Goal: Transaction & Acquisition: Purchase product/service

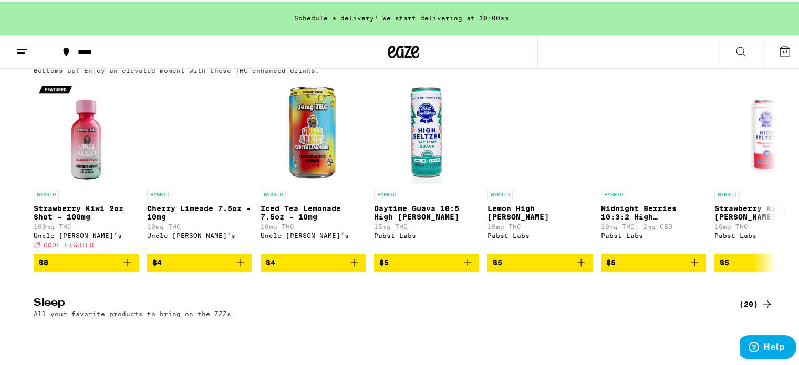
scroll to position [3623, 0]
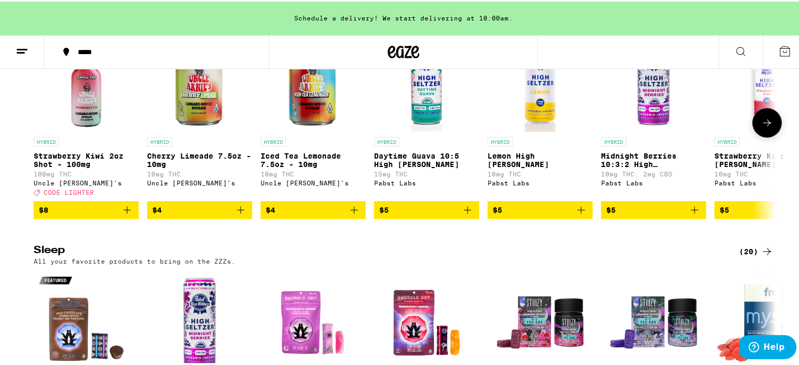
click at [761, 128] on icon at bounding box center [766, 121] width 13 height 13
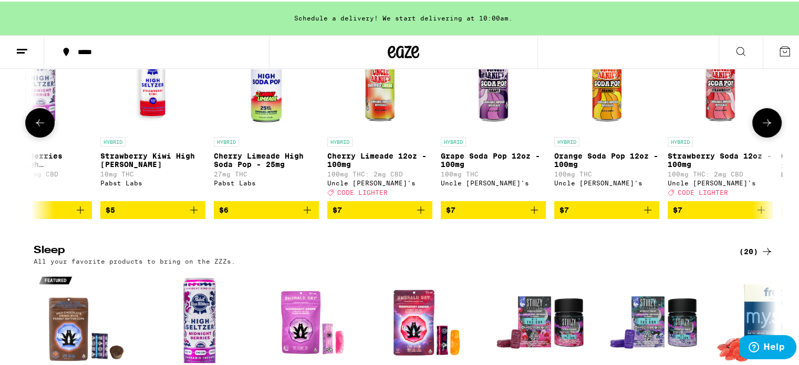
scroll to position [0, 625]
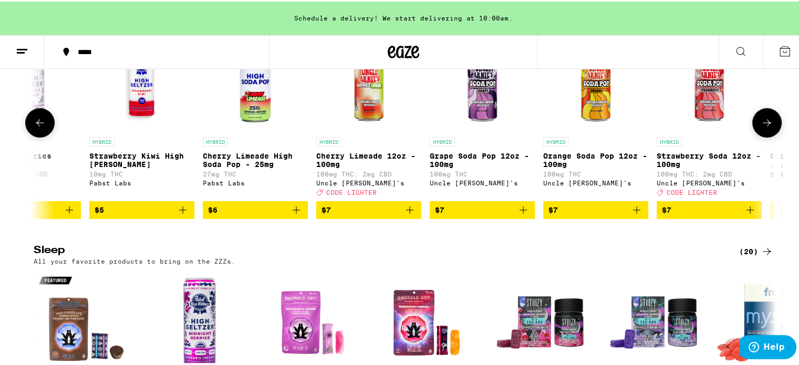
click at [762, 128] on icon at bounding box center [766, 121] width 13 height 13
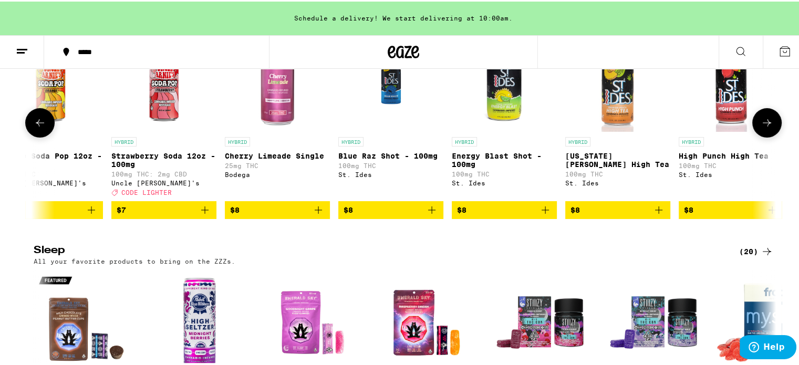
scroll to position [0, 1250]
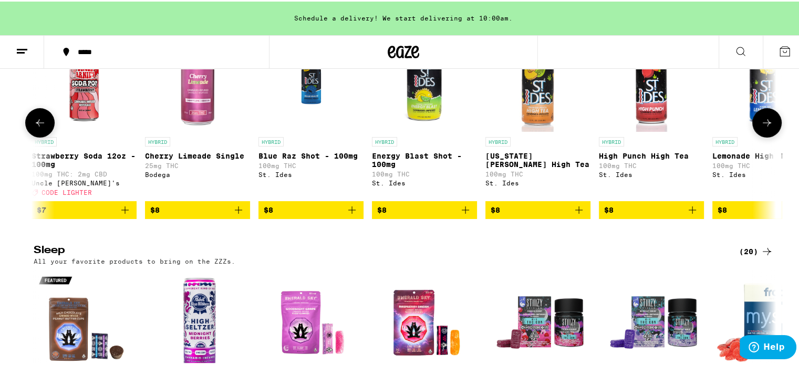
click at [762, 125] on icon at bounding box center [766, 121] width 8 height 7
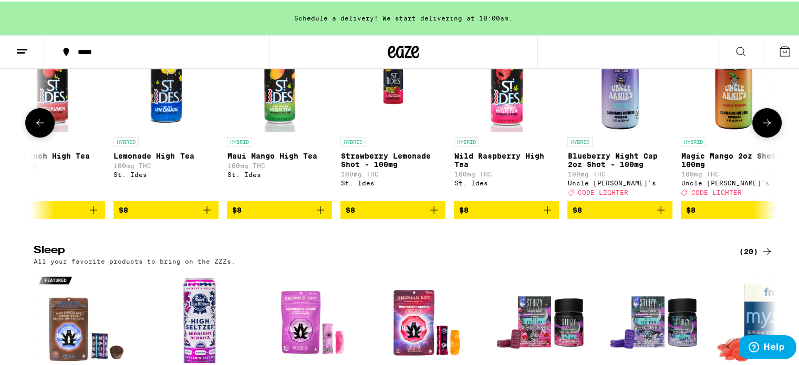
scroll to position [0, 1875]
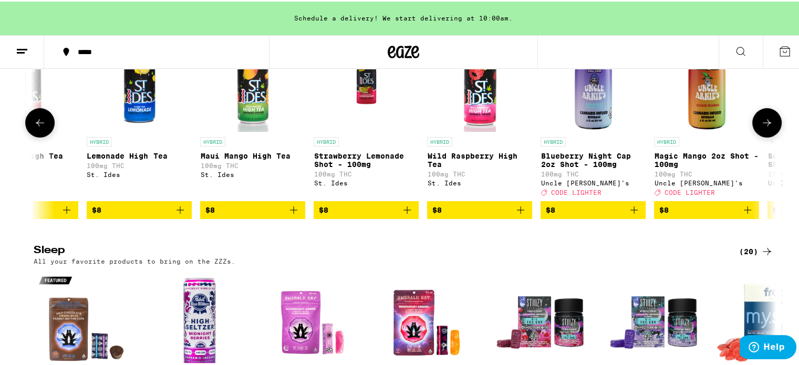
click at [34, 128] on icon at bounding box center [40, 121] width 13 height 13
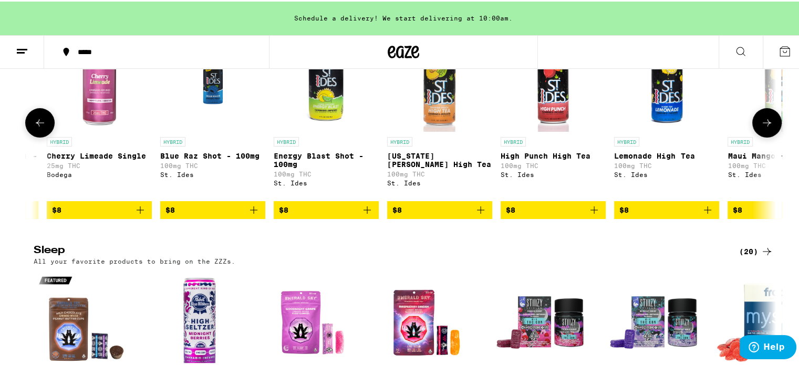
scroll to position [0, 1250]
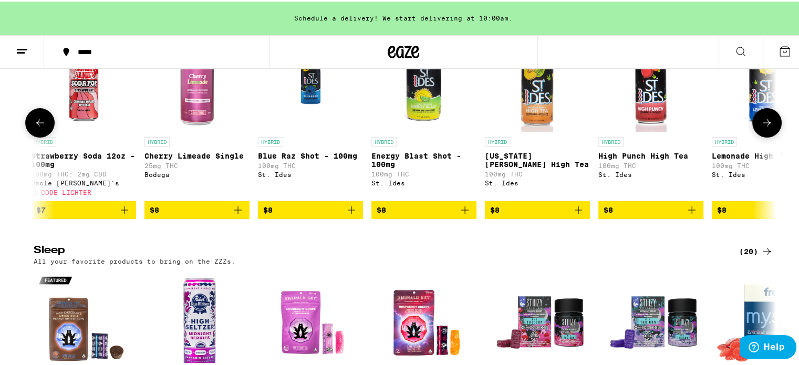
click at [420, 167] on p "Energy Blast Shot - 100mg" at bounding box center [423, 158] width 105 height 17
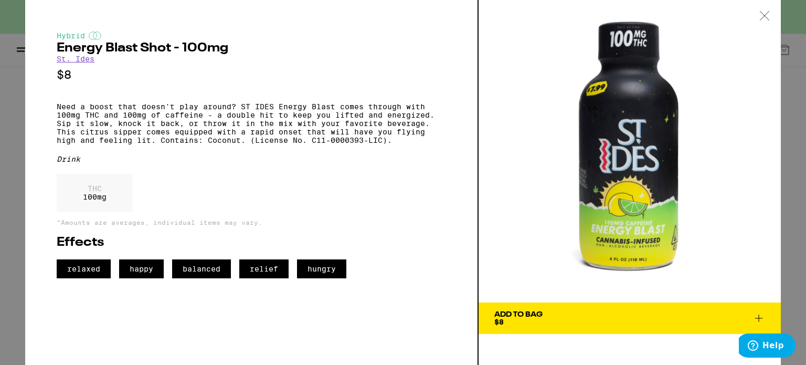
click at [764, 13] on icon at bounding box center [765, 15] width 11 height 9
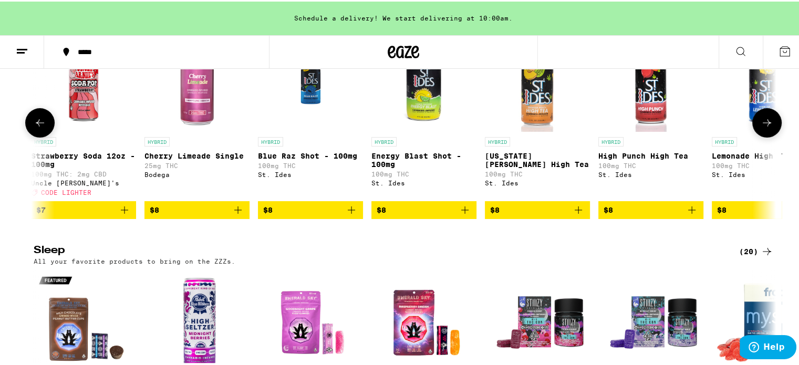
click at [762, 128] on icon at bounding box center [766, 121] width 13 height 13
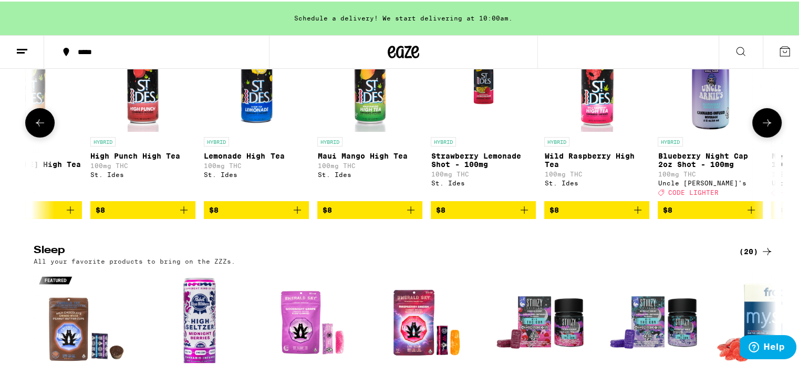
scroll to position [0, 1875]
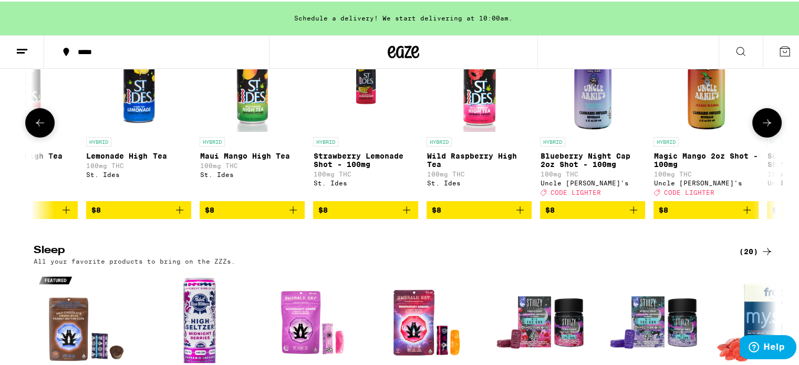
click at [133, 130] on img "Open page for Lemonade High Tea from St. Ides" at bounding box center [138, 77] width 105 height 105
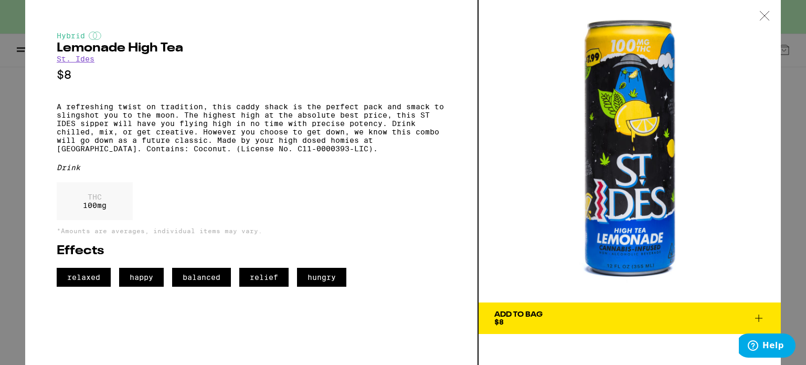
click at [767, 16] on icon at bounding box center [765, 15] width 11 height 9
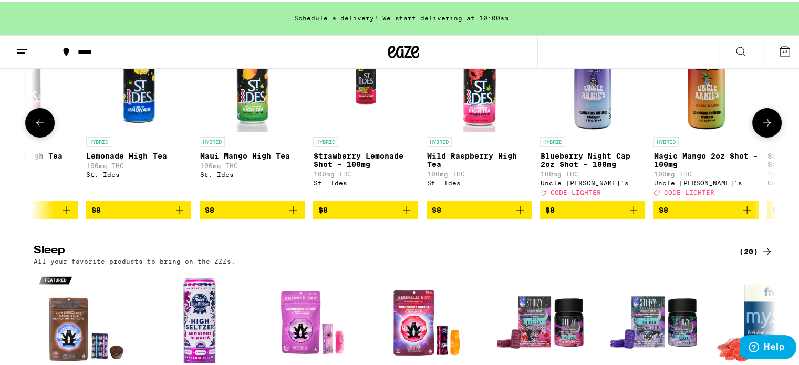
click at [484, 130] on img "Open page for Wild Raspberry High Tea from St. Ides" at bounding box center [478, 77] width 105 height 105
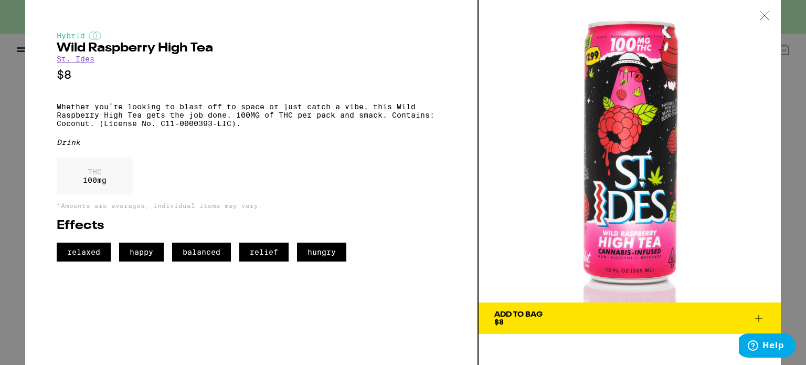
click at [767, 19] on icon at bounding box center [765, 15] width 11 height 9
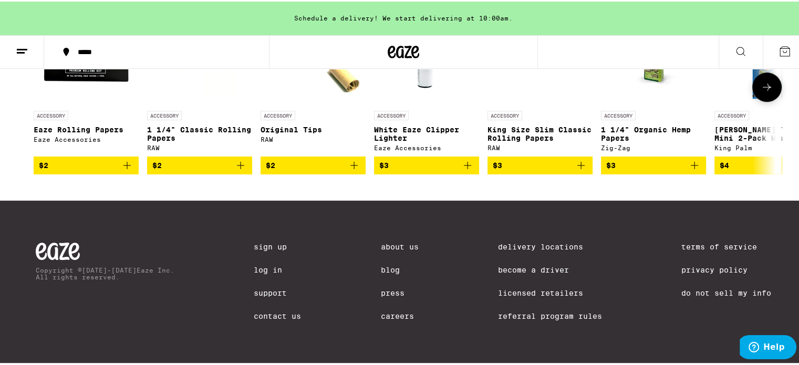
scroll to position [4751, 0]
